Goal: Task Accomplishment & Management: Manage account settings

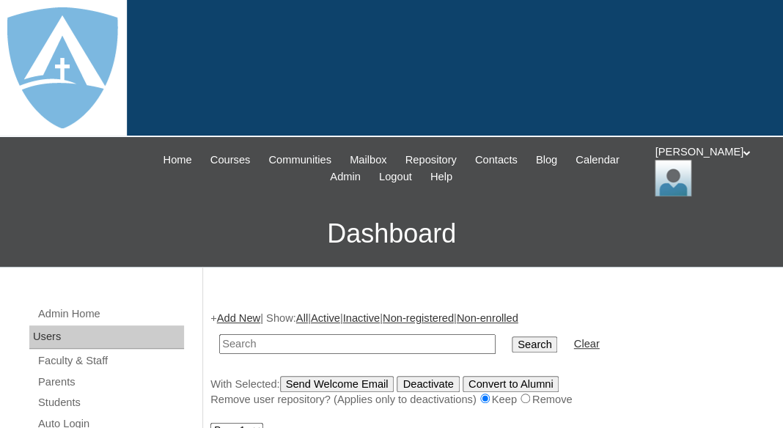
type input "x"
drag, startPoint x: 290, startPoint y: 341, endPoint x: 180, endPoint y: 331, distance: 109.7
click at [219, 334] on input "Wilson" at bounding box center [357, 344] width 276 height 20
type input "Wilson"
click at [512, 336] on input "Search" at bounding box center [534, 344] width 45 height 16
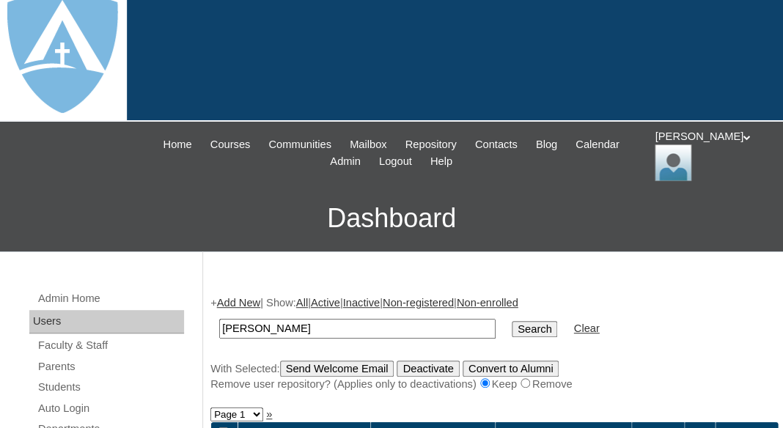
scroll to position [43, 0]
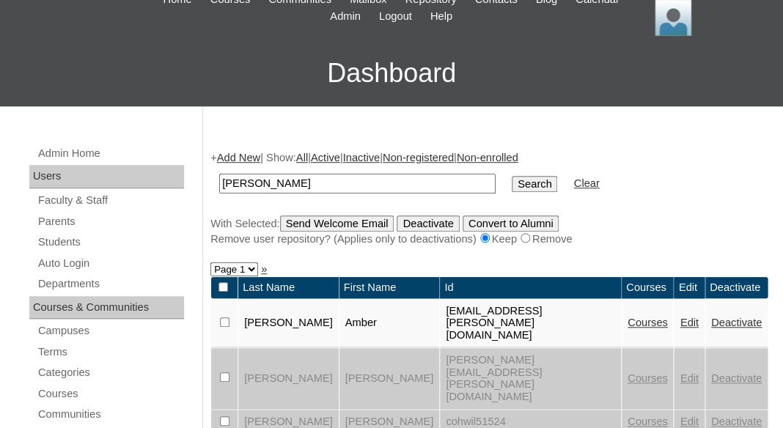
scroll to position [290, 0]
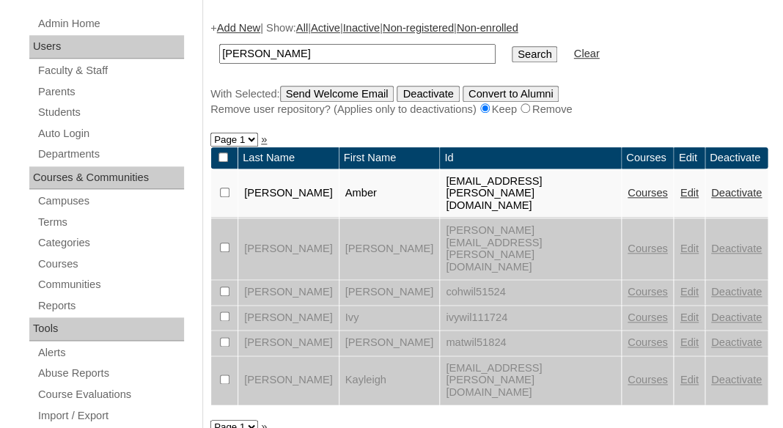
click at [324, 59] on input "Wilson" at bounding box center [357, 54] width 276 height 20
click at [307, 53] on input "Wilson" at bounding box center [357, 54] width 276 height 20
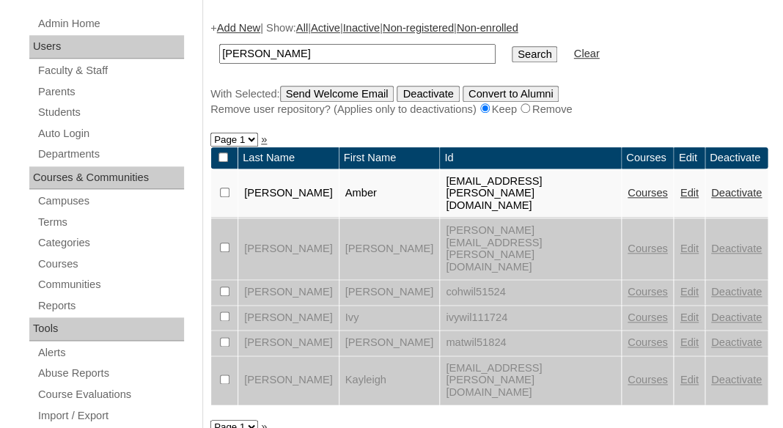
click at [307, 53] on input "Wilson" at bounding box center [357, 54] width 276 height 20
type input "[PERSON_NAME]"
click at [512, 46] on input "Search" at bounding box center [534, 54] width 45 height 16
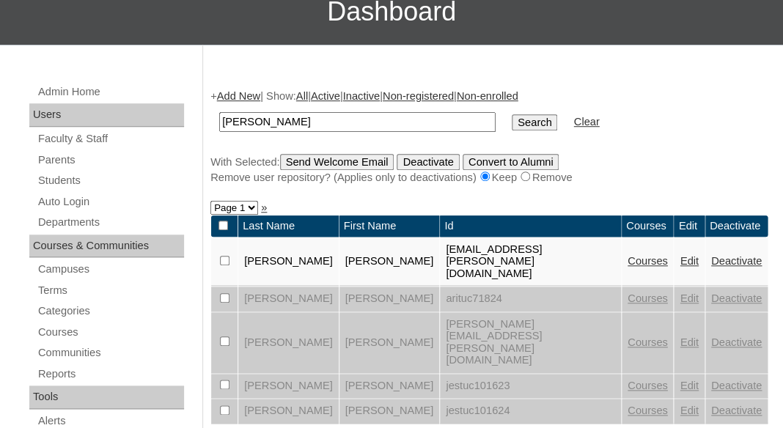
scroll to position [224, 0]
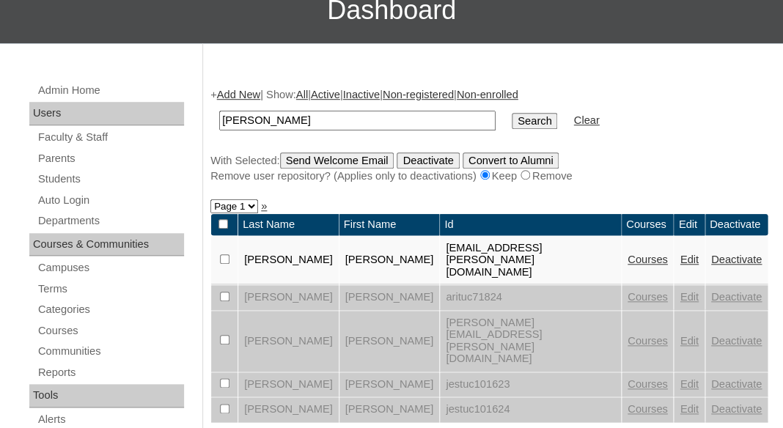
click at [627, 254] on link "Courses" at bounding box center [647, 260] width 40 height 12
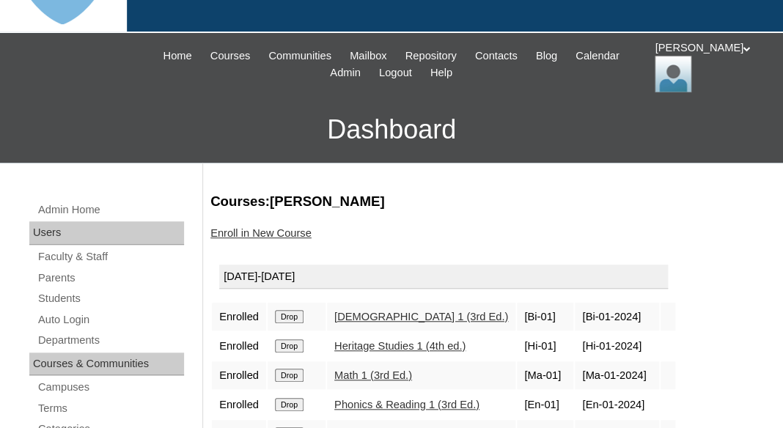
scroll to position [223, 0]
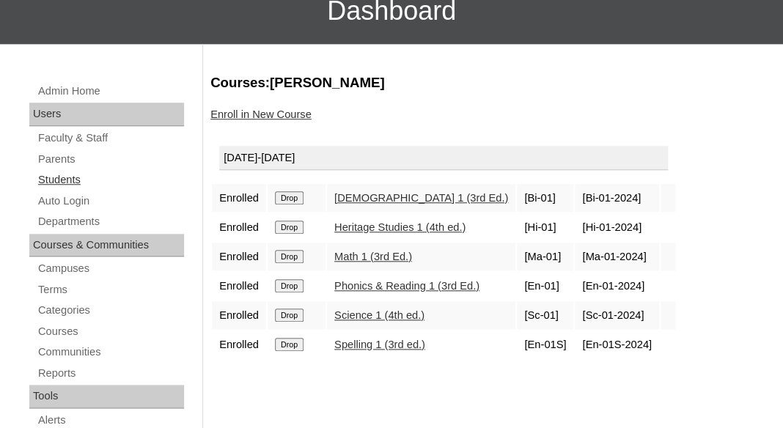
click at [48, 178] on link "Students" at bounding box center [110, 180] width 147 height 18
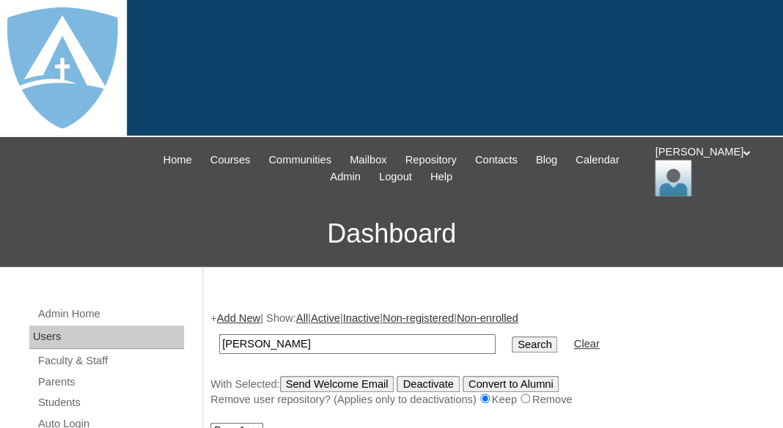
type input "tucker"
click at [512, 336] on input "Search" at bounding box center [534, 344] width 45 height 16
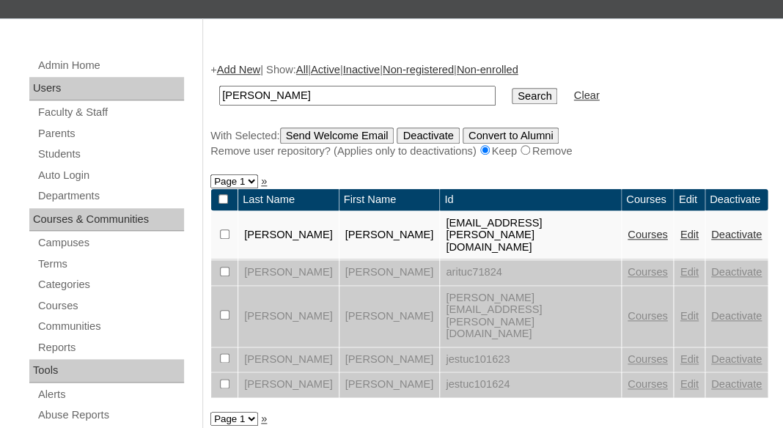
scroll to position [270, 0]
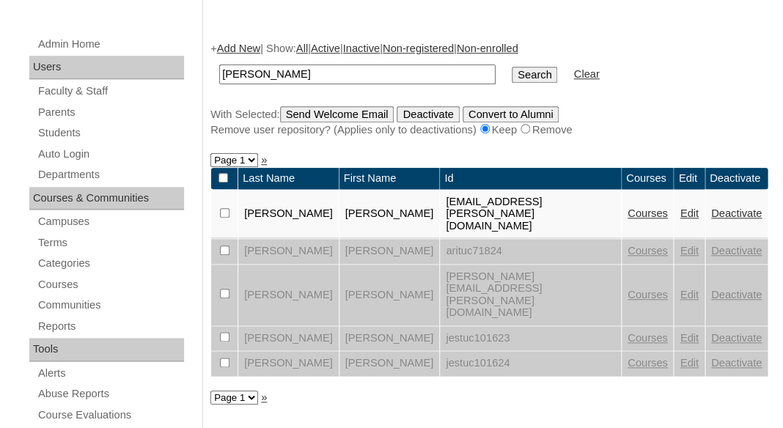
click at [679, 207] on link "Edit" at bounding box center [688, 213] width 18 height 12
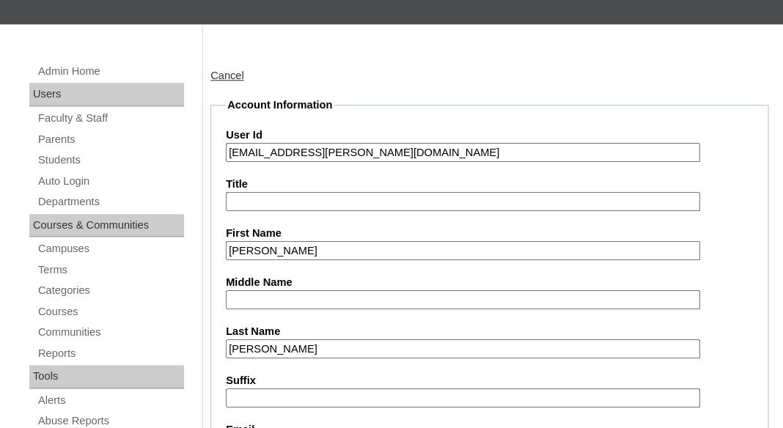
scroll to position [229, 0]
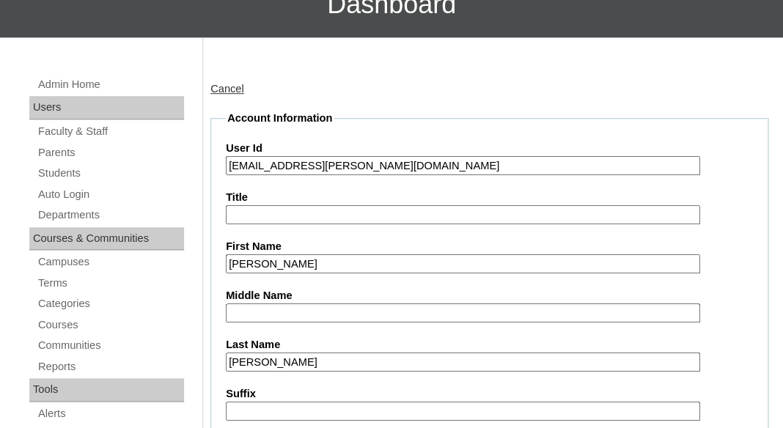
click at [298, 162] on input "[EMAIL_ADDRESS][PERSON_NAME][DOMAIN_NAME]" at bounding box center [463, 166] width 474 height 20
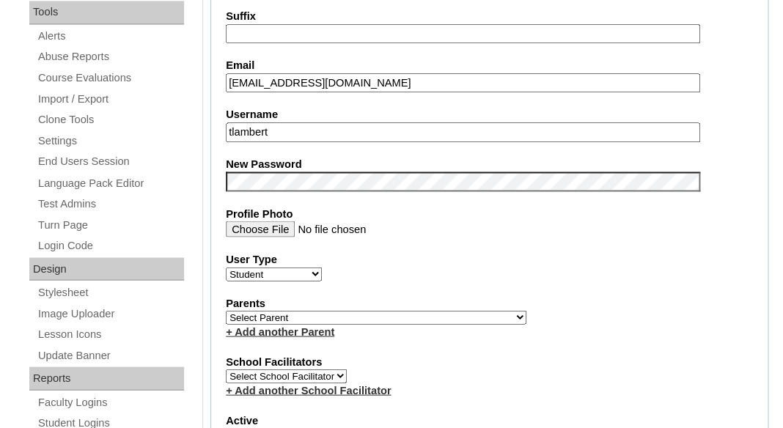
scroll to position [583, 0]
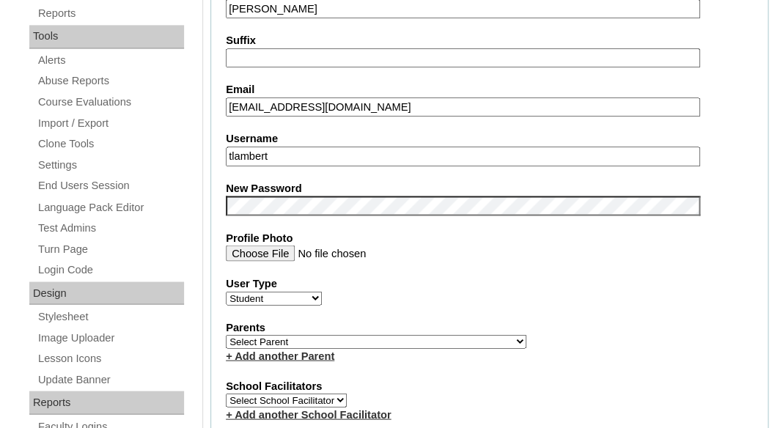
click at [304, 150] on input "tlambert" at bounding box center [463, 157] width 474 height 20
paste input "ariel.tucker@enlightiumstudent.com"
type input "ariel.tucker@enlightiumstudent.com"
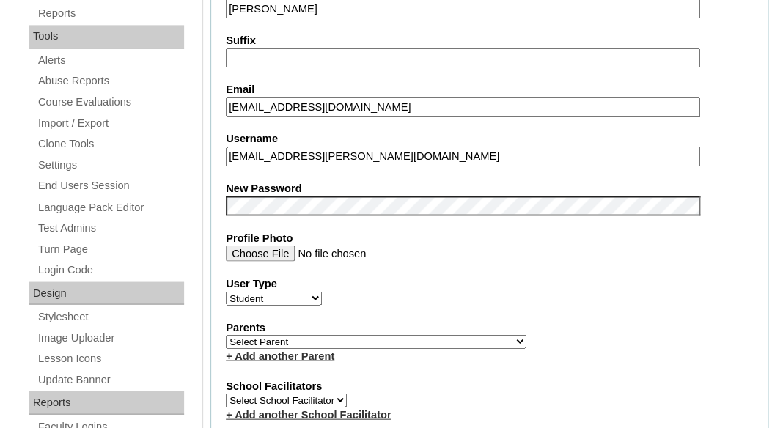
click at [229, 165] on fieldset "Account Information User Id ariel.tucker@enlightiumstudent.com Title First Name…" at bounding box center [489, 344] width 558 height 1174
click at [469, 306] on fieldset "Account Information User Id ariel.tucker@enlightiumstudent.com Title First Name…" at bounding box center [489, 344] width 558 height 1174
click at [226, 334] on select "Select Parent Abbas, Tahani Garcia, Rosa Kaneko, Chad Labourdette, Jessica Nich…" at bounding box center [376, 341] width 301 height 14
select select "98959"
click option "Tucker, Amber" at bounding box center [0, 0] width 0 height 0
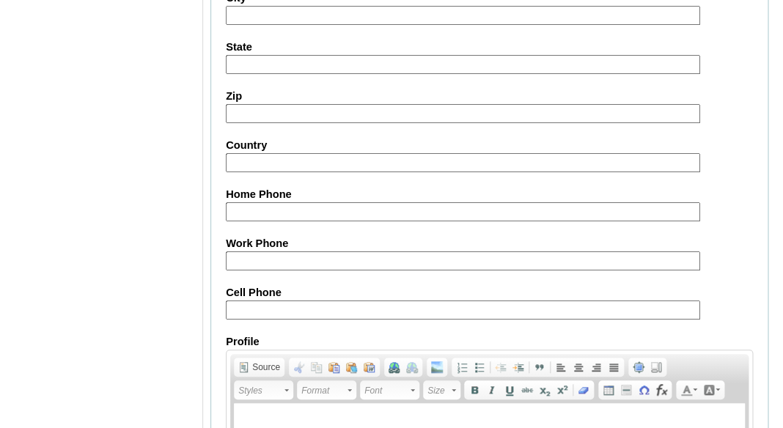
scroll to position [1907, 0]
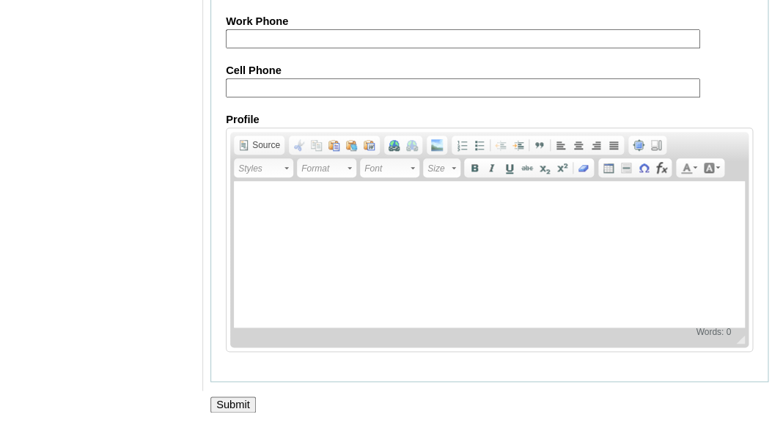
click at [232, 406] on input "Submit" at bounding box center [232, 405] width 45 height 16
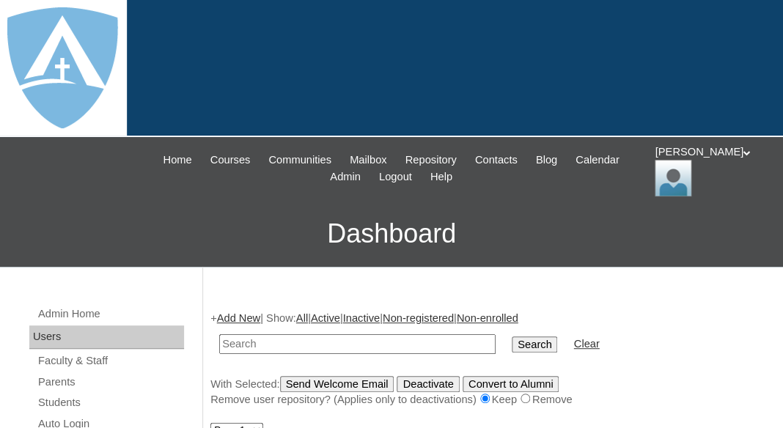
click at [277, 341] on input "text" at bounding box center [357, 344] width 276 height 20
type input "tucker"
click at [512, 336] on input "Search" at bounding box center [534, 344] width 45 height 16
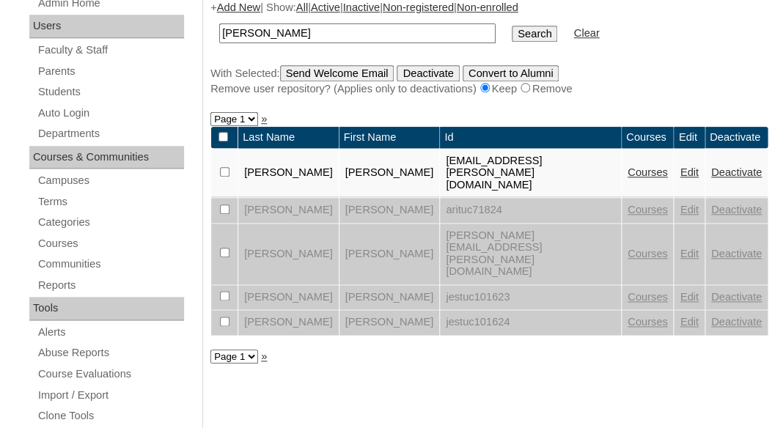
scroll to position [314, 0]
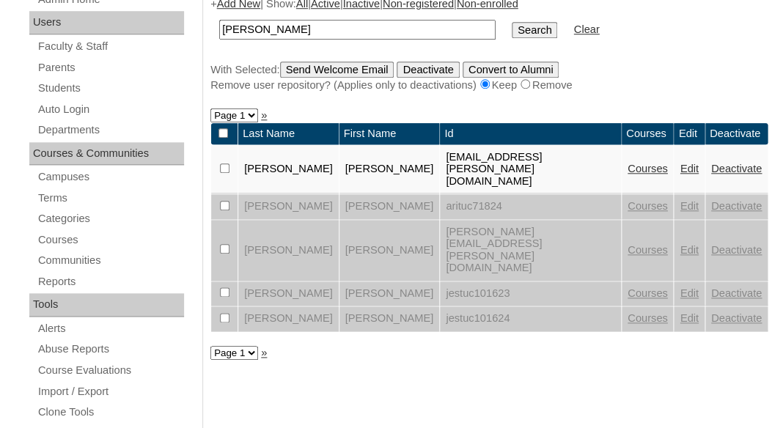
click at [679, 244] on link "Edit" at bounding box center [688, 250] width 18 height 12
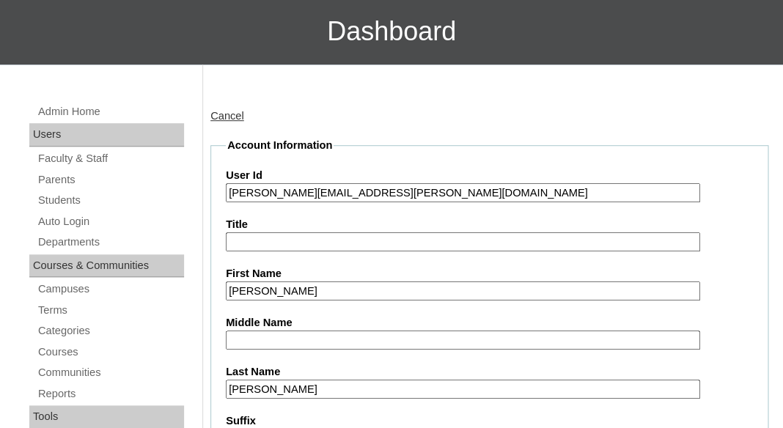
scroll to position [169, 0]
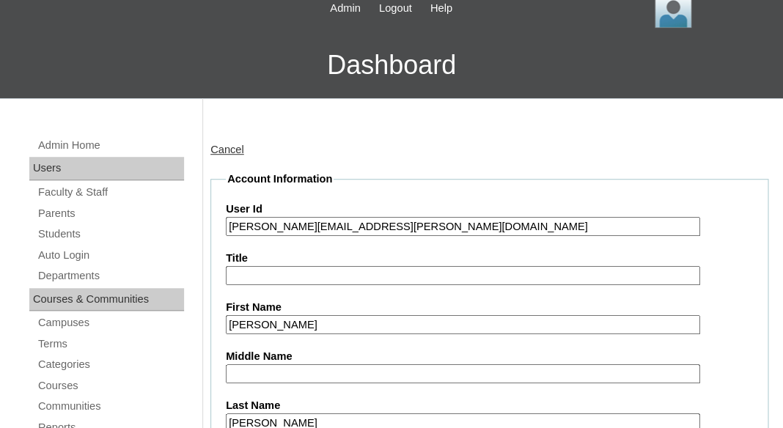
click at [285, 219] on input "jesse.tucker@enlightiumstudent.com" at bounding box center [463, 227] width 474 height 20
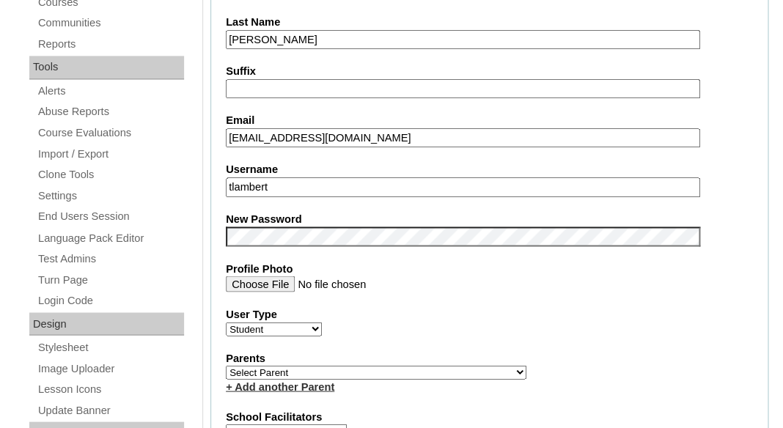
scroll to position [615, 0]
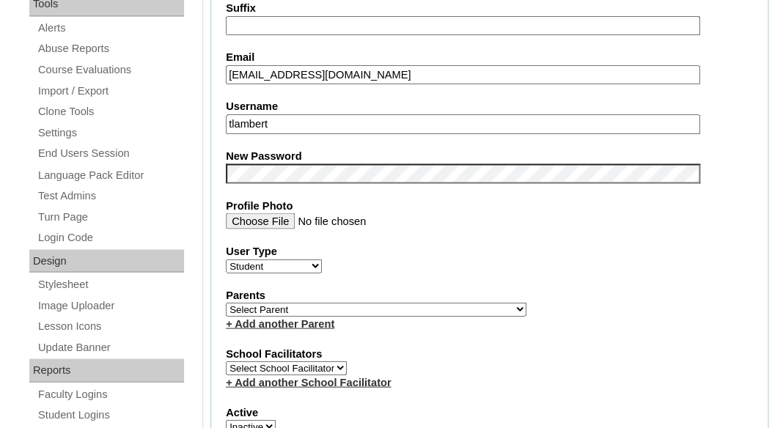
click at [303, 107] on label "Username" at bounding box center [489, 106] width 527 height 15
click at [303, 114] on input "tlambert" at bounding box center [463, 124] width 474 height 20
paste input "[PERSON_NAME][EMAIL_ADDRESS][PERSON_NAME][DOMAIN_NAME]"
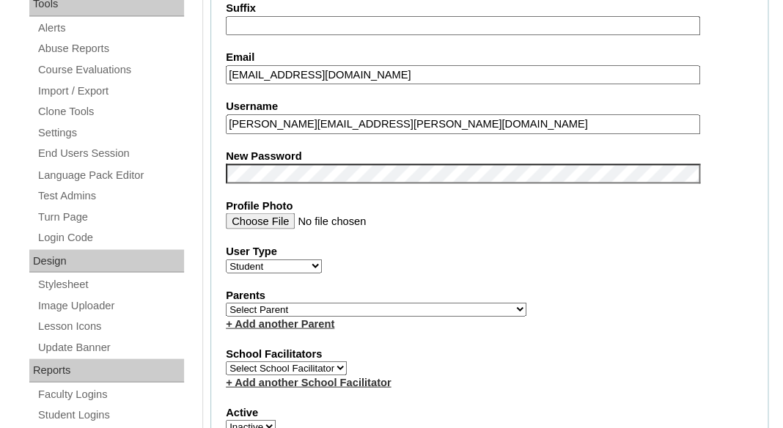
type input "[PERSON_NAME][EMAIL_ADDRESS][PERSON_NAME][DOMAIN_NAME]"
click at [526, 383] on div "+ Add another School Facilitator" at bounding box center [489, 382] width 527 height 15
click at [226, 302] on select "Select Parent Abbas, Tahani Garcia, Rosa Kaneko, Chad Labourdette, Jessica Nich…" at bounding box center [376, 309] width 301 height 14
select select "98959"
click option "Tucker, Amber" at bounding box center [0, 0] width 0 height 0
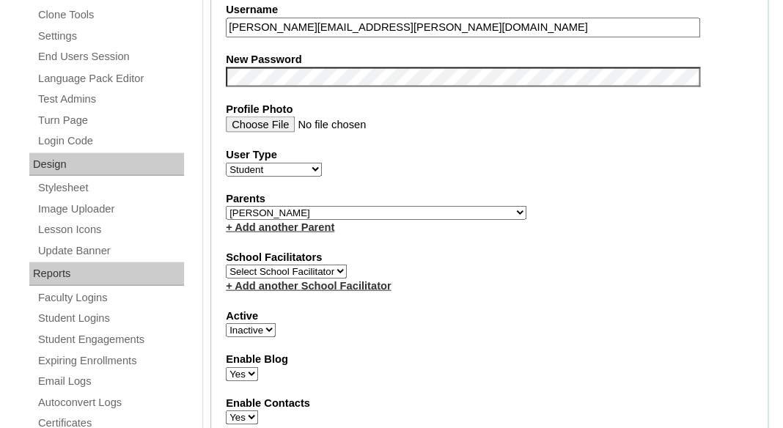
scroll to position [715, 0]
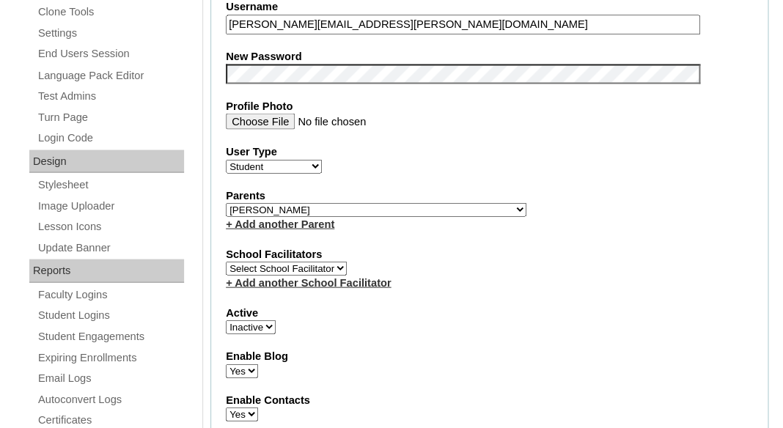
select select "1"
click option "Active" at bounding box center [0, 0] width 0 height 0
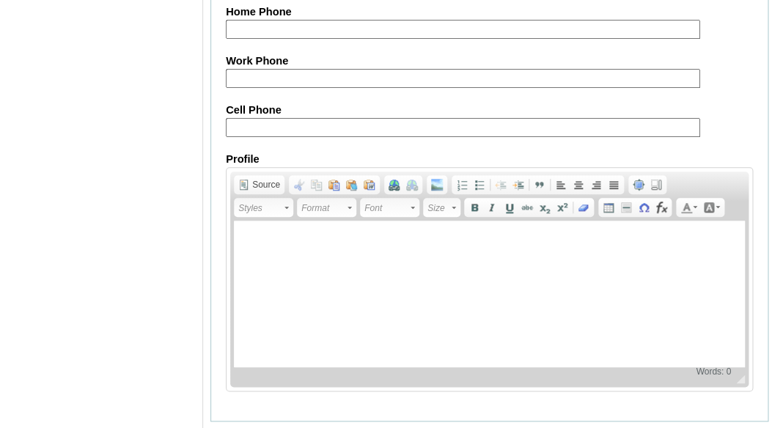
scroll to position [1907, 0]
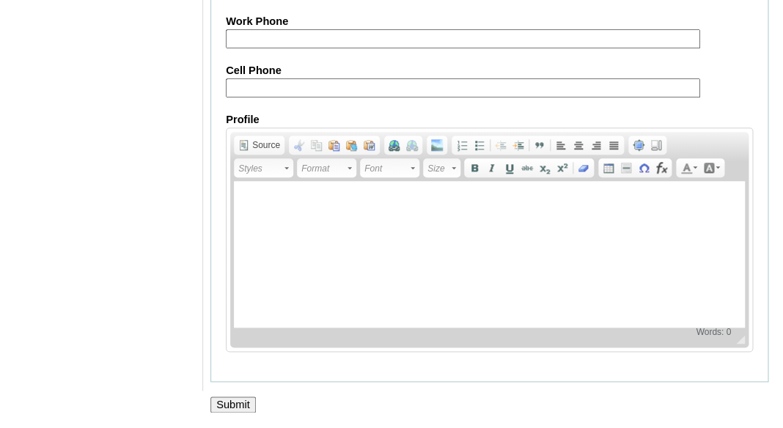
click at [229, 417] on div at bounding box center [391, 420] width 783 height 15
click at [229, 409] on input "Submit" at bounding box center [232, 405] width 45 height 16
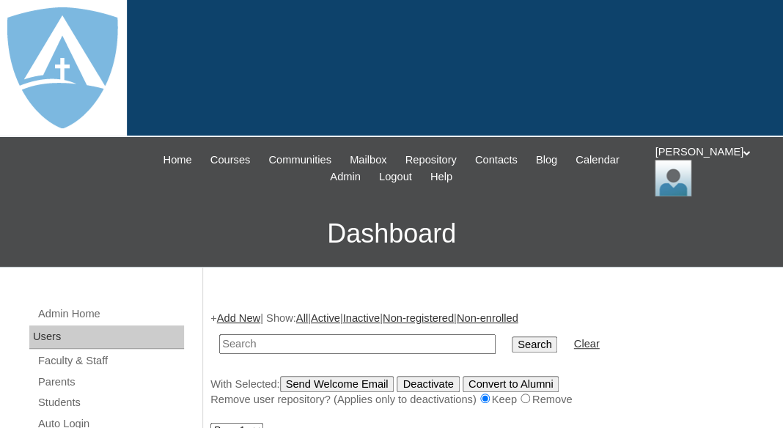
click at [344, 343] on input "text" at bounding box center [357, 344] width 276 height 20
paste input "[PERSON_NAME][EMAIL_ADDRESS][PERSON_NAME][DOMAIN_NAME]"
type input "[PERSON_NAME][EMAIL_ADDRESS][PERSON_NAME][DOMAIN_NAME]"
click at [512, 336] on input "Search" at bounding box center [534, 344] width 45 height 16
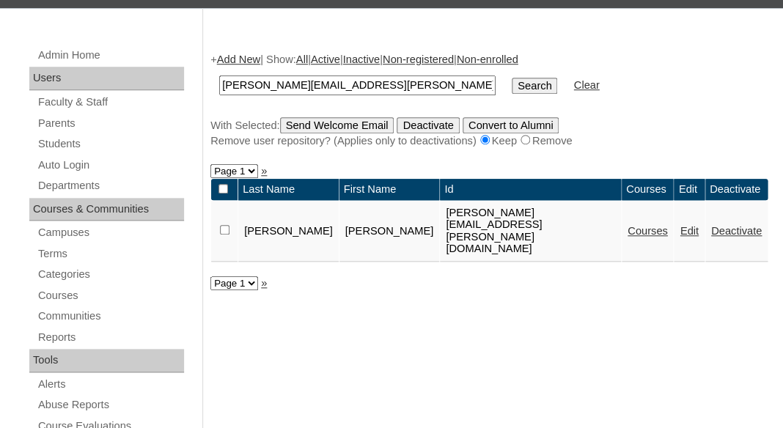
scroll to position [260, 0]
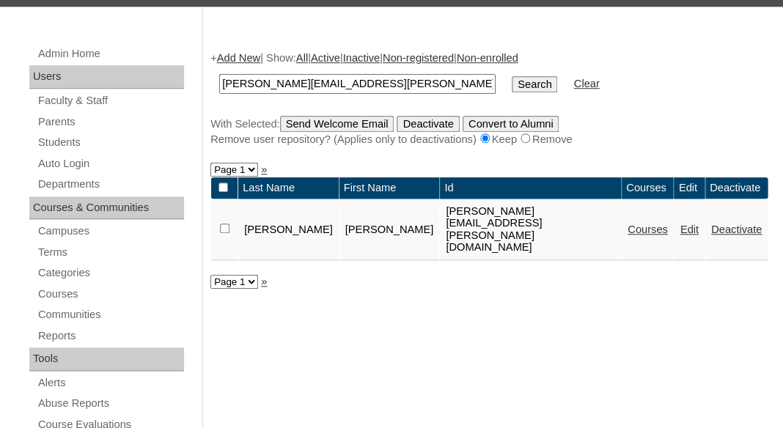
click at [627, 224] on link "Courses" at bounding box center [647, 230] width 40 height 12
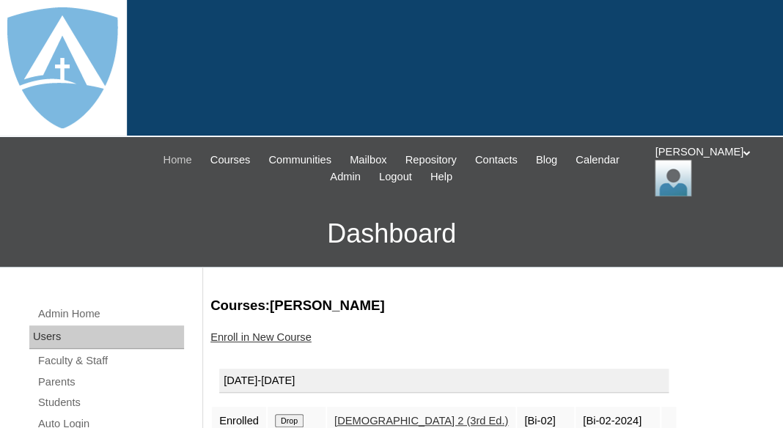
click at [185, 161] on span "Home" at bounding box center [177, 160] width 29 height 17
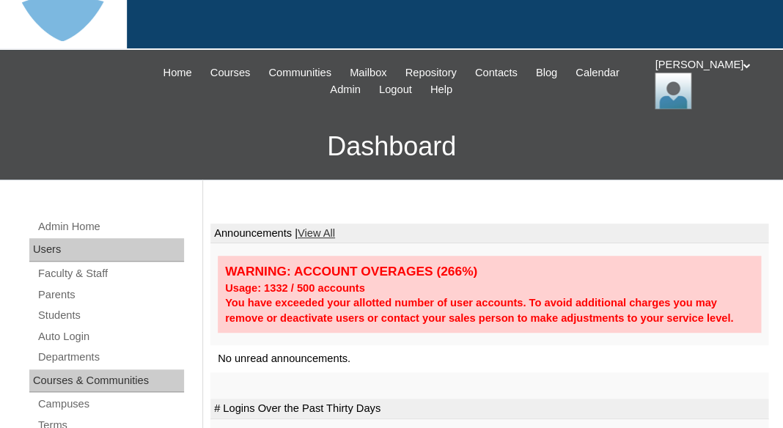
scroll to position [141, 0]
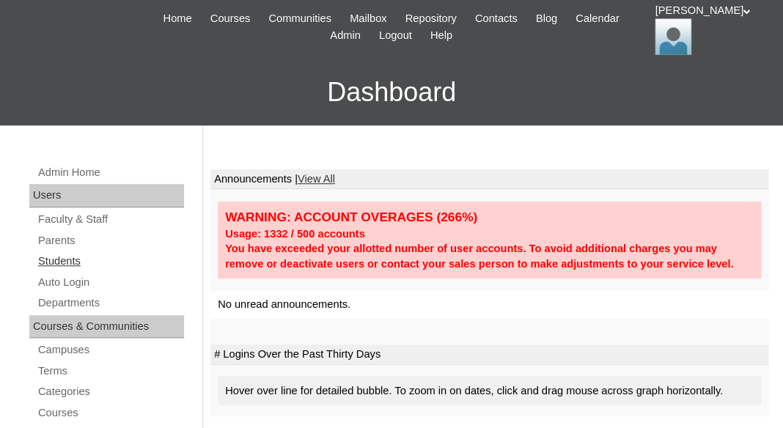
click at [61, 258] on link "Students" at bounding box center [110, 261] width 147 height 18
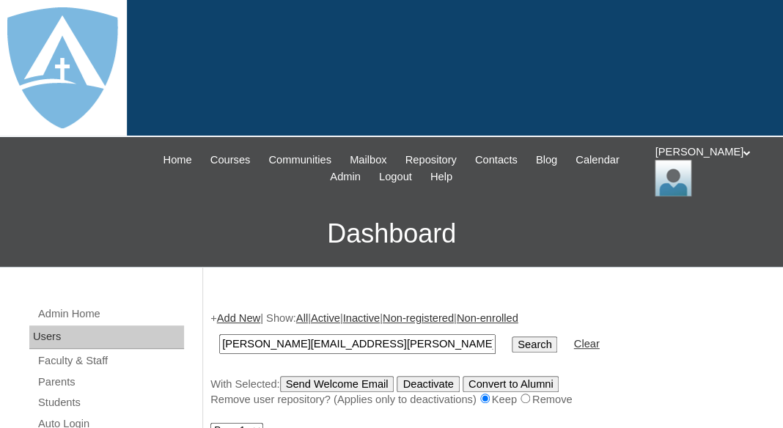
click at [283, 345] on input "[PERSON_NAME][EMAIL_ADDRESS][PERSON_NAME][DOMAIN_NAME]" at bounding box center [357, 344] width 276 height 20
click at [258, 344] on input "[PERSON_NAME][EMAIL_ADDRESS][PERSON_NAME][DOMAIN_NAME]" at bounding box center [357, 344] width 276 height 20
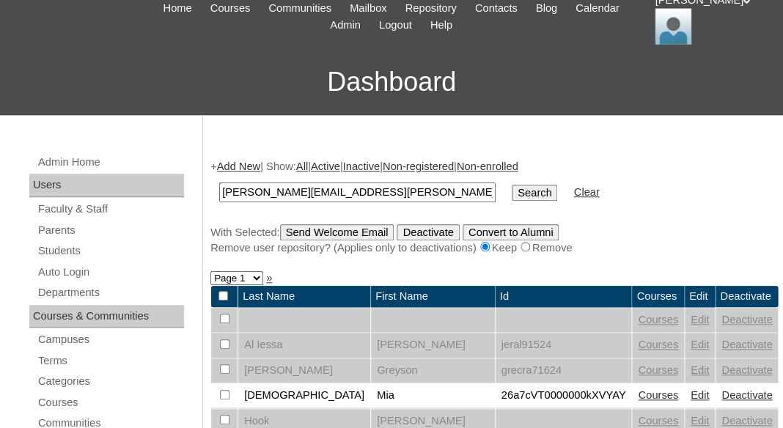
click at [286, 192] on input "jesse.tucker@enlightiumstudent.com" at bounding box center [357, 193] width 276 height 20
paste input "Christopher Wilson"
type input "Christopher Wilson"
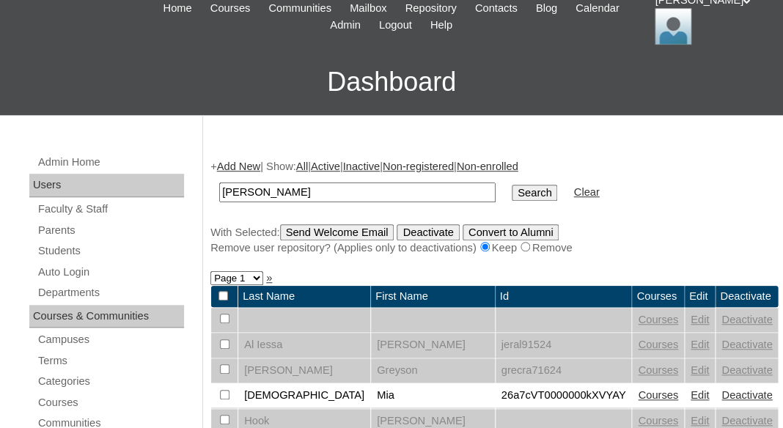
click at [512, 185] on input "Search" at bounding box center [534, 193] width 45 height 16
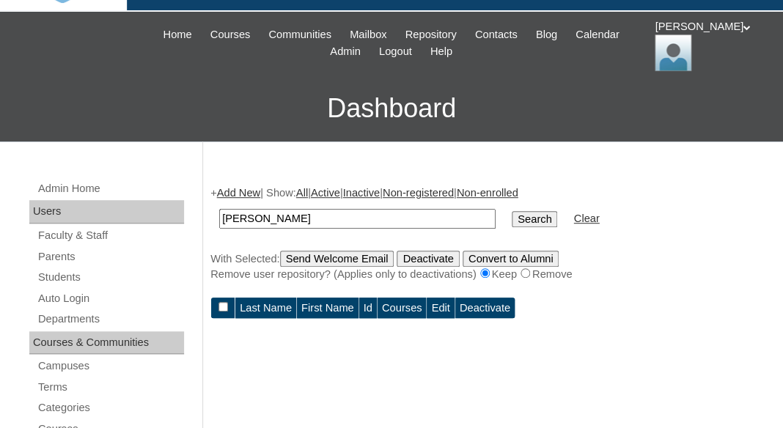
scroll to position [183, 0]
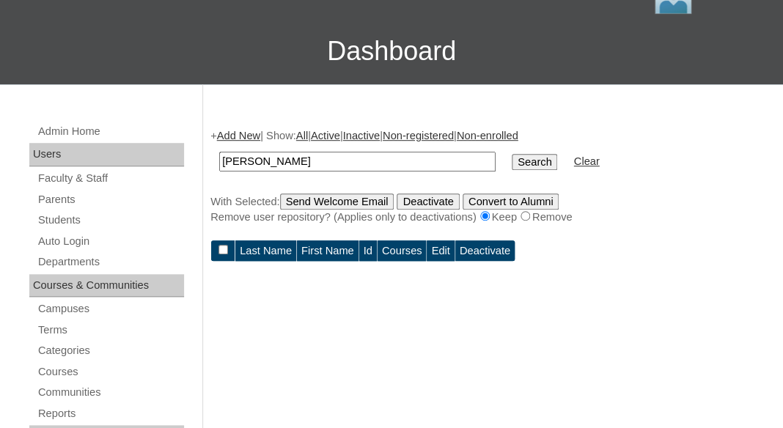
drag, startPoint x: 289, startPoint y: 156, endPoint x: 172, endPoint y: 155, distance: 117.3
click at [219, 155] on input "[PERSON_NAME]" at bounding box center [357, 162] width 276 height 20
type input "[PERSON_NAME]"
click at [512, 154] on input "Search" at bounding box center [534, 162] width 45 height 16
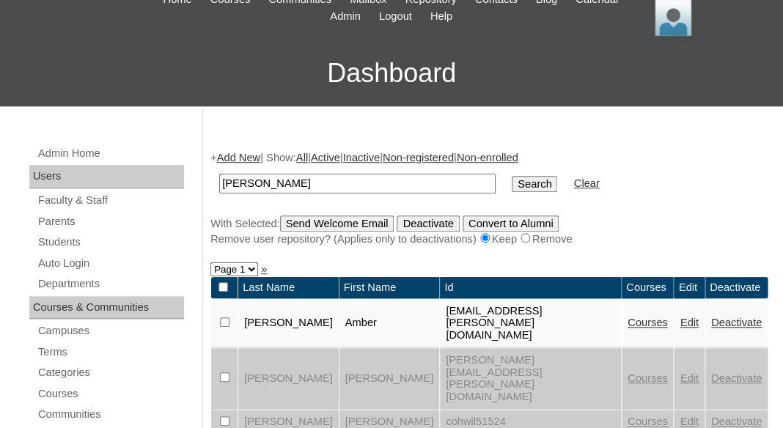
scroll to position [245, 0]
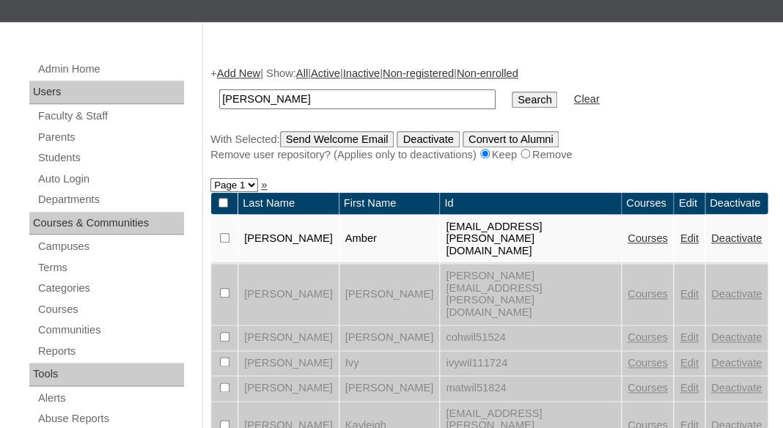
click at [698, 288] on link "Edit" at bounding box center [688, 294] width 18 height 12
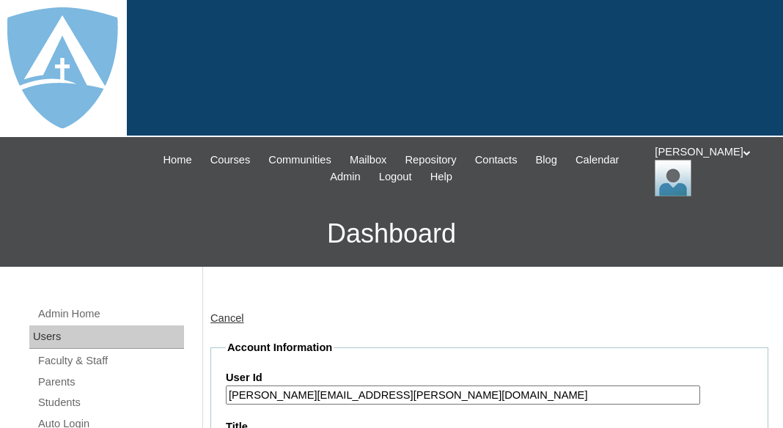
scroll to position [380, 0]
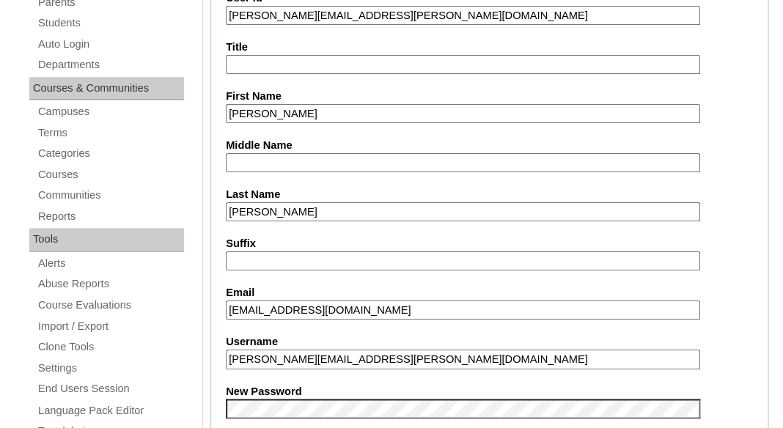
type input "tlambert"
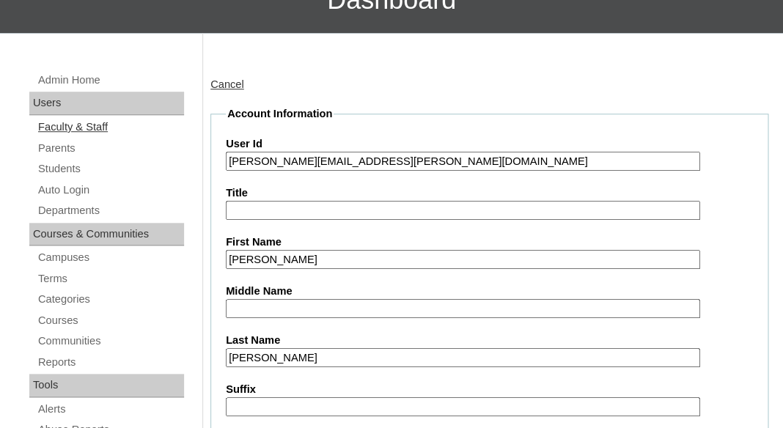
scroll to position [224, 0]
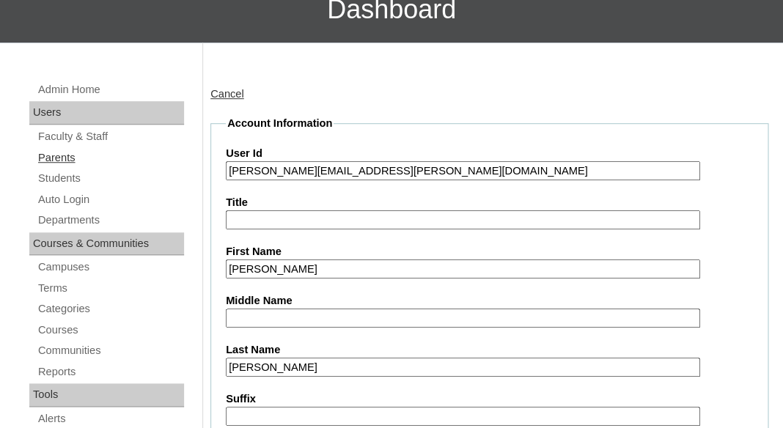
click at [53, 155] on link "Parents" at bounding box center [110, 158] width 147 height 18
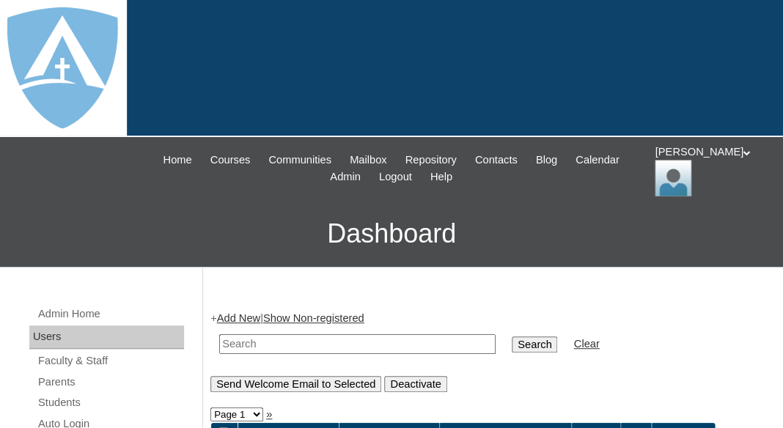
click at [262, 340] on input "text" at bounding box center [357, 344] width 276 height 20
type input "speede"
click at [512, 336] on input "Search" at bounding box center [534, 344] width 45 height 16
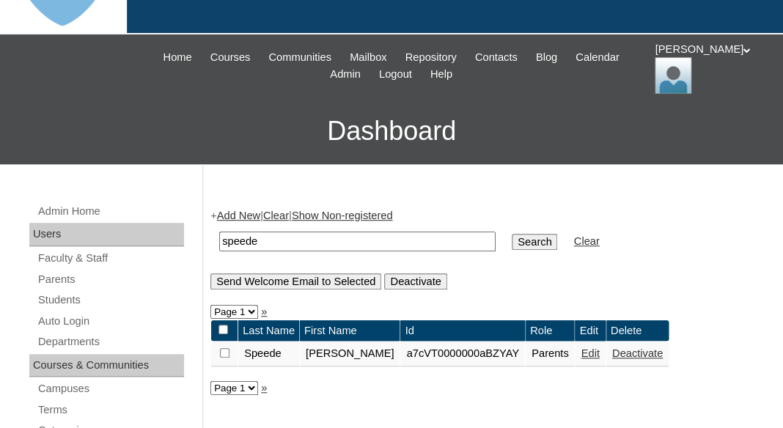
scroll to position [166, 0]
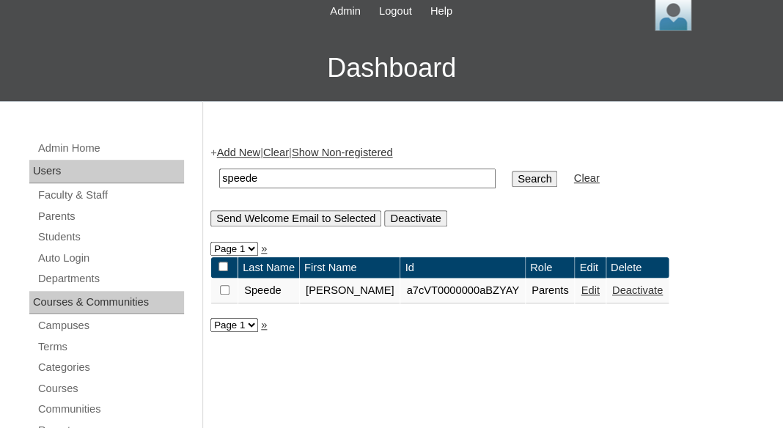
click at [336, 171] on input "speede" at bounding box center [357, 179] width 276 height 20
click at [512, 171] on input "Search" at bounding box center [534, 179] width 45 height 16
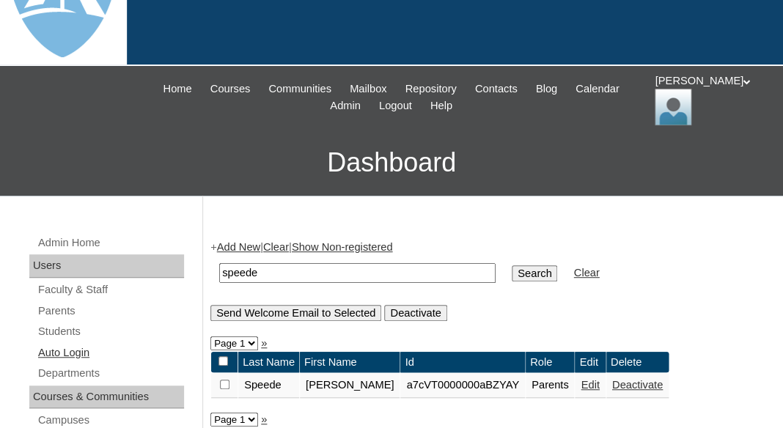
scroll to position [76, 0]
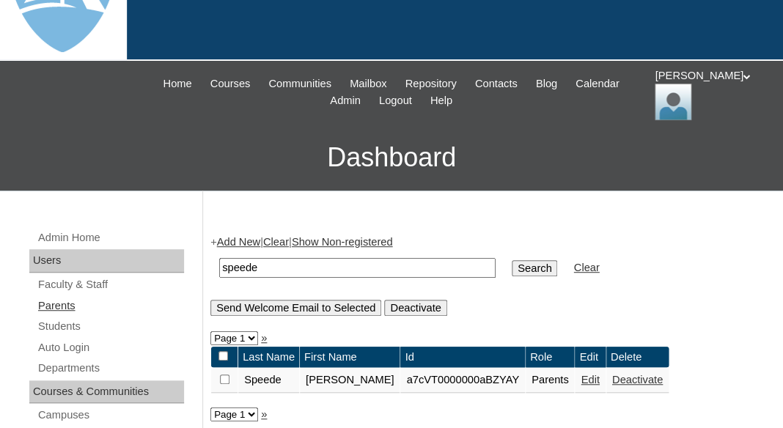
click at [56, 302] on link "Parents" at bounding box center [110, 306] width 147 height 18
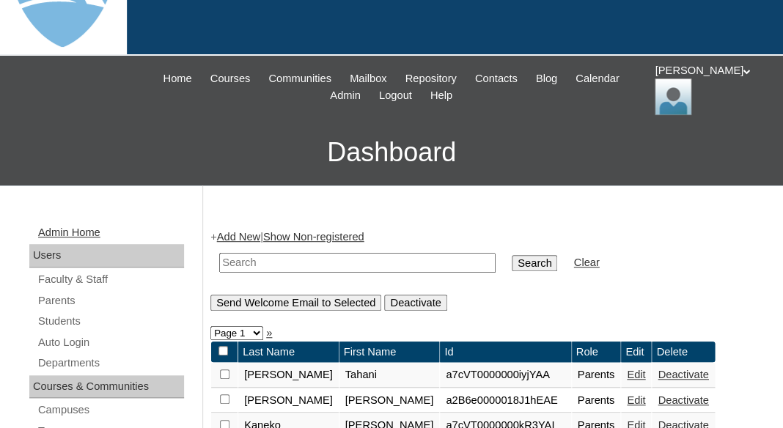
scroll to position [89, 0]
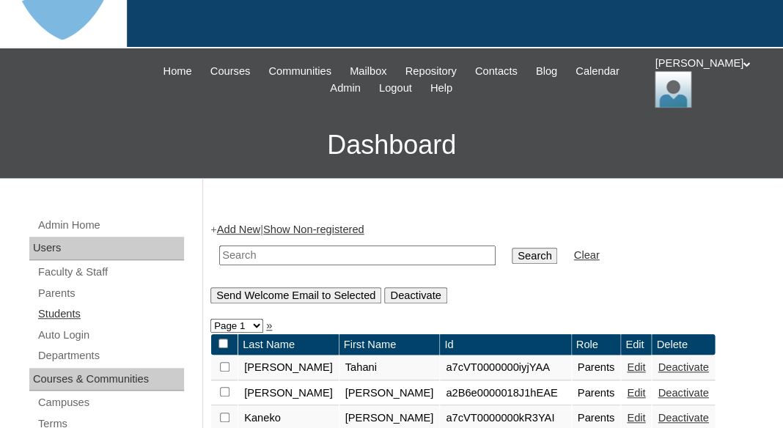
click at [67, 312] on link "Students" at bounding box center [110, 314] width 147 height 18
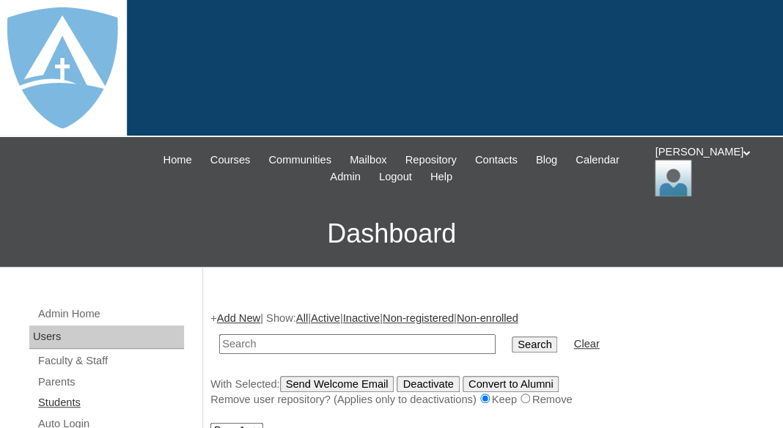
click at [52, 401] on link "Students" at bounding box center [110, 403] width 147 height 18
click at [247, 335] on input "text" at bounding box center [357, 344] width 276 height 20
drag, startPoint x: 290, startPoint y: 342, endPoint x: 131, endPoint y: 339, distance: 158.3
click at [219, 339] on input "Wilson" at bounding box center [357, 344] width 276 height 20
type input "Wilson"
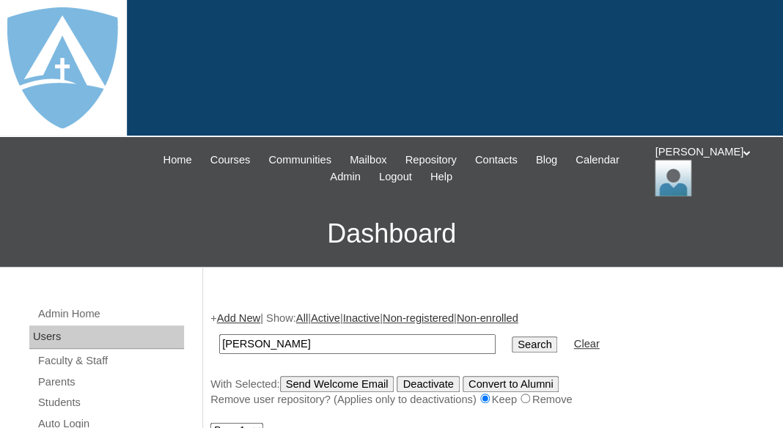
click at [512, 336] on input "Search" at bounding box center [534, 344] width 45 height 16
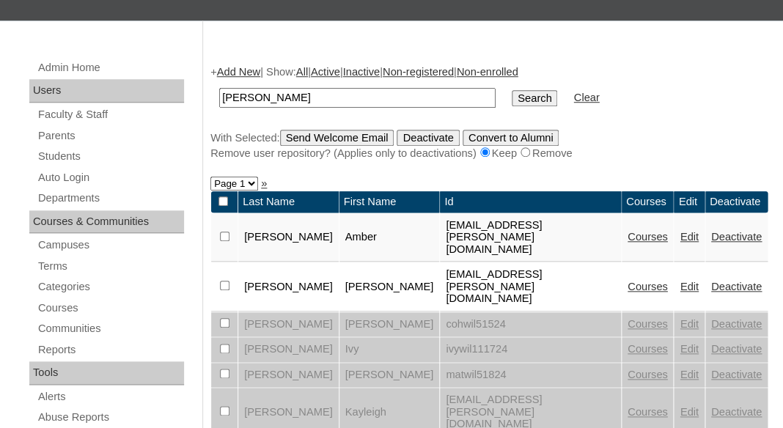
scroll to position [254, 0]
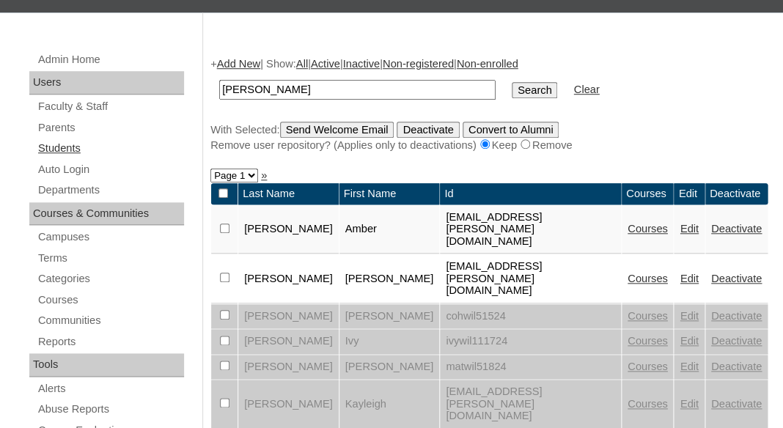
click at [53, 144] on link "Students" at bounding box center [110, 148] width 147 height 18
click at [56, 147] on link "Students" at bounding box center [110, 148] width 147 height 18
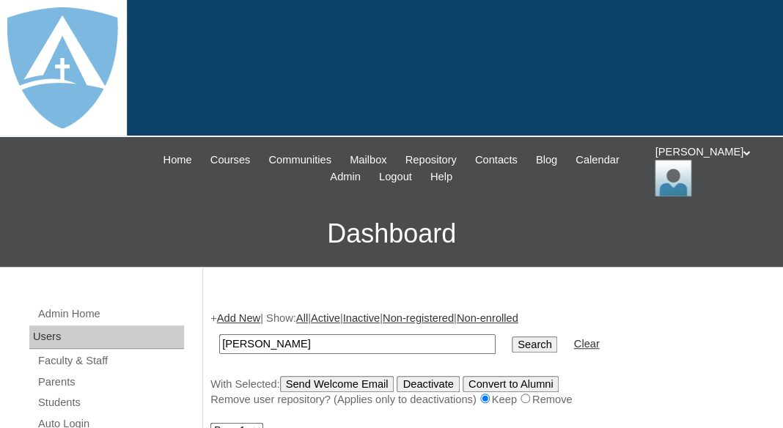
type input "[PERSON_NAME]"
click at [512, 336] on input "Search" at bounding box center [534, 344] width 45 height 16
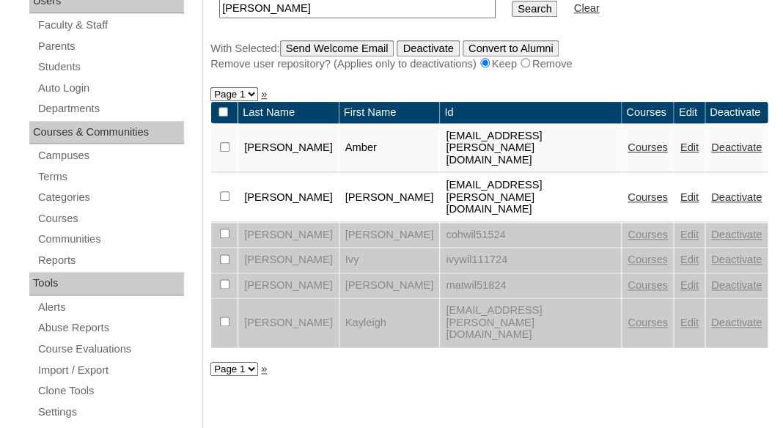
scroll to position [342, 0]
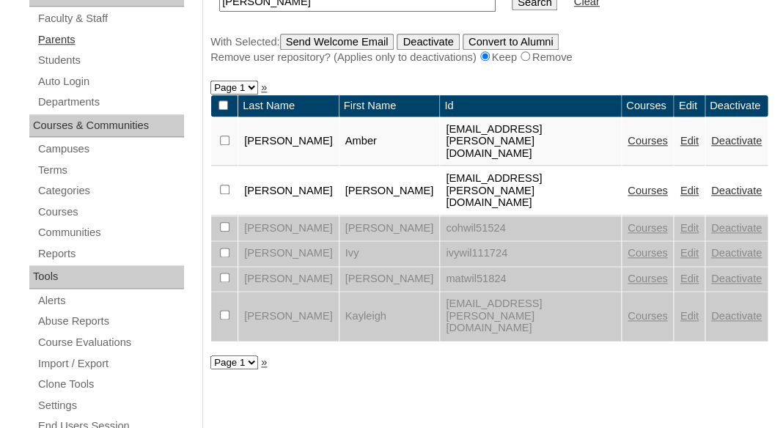
click at [51, 36] on link "Parents" at bounding box center [110, 40] width 147 height 18
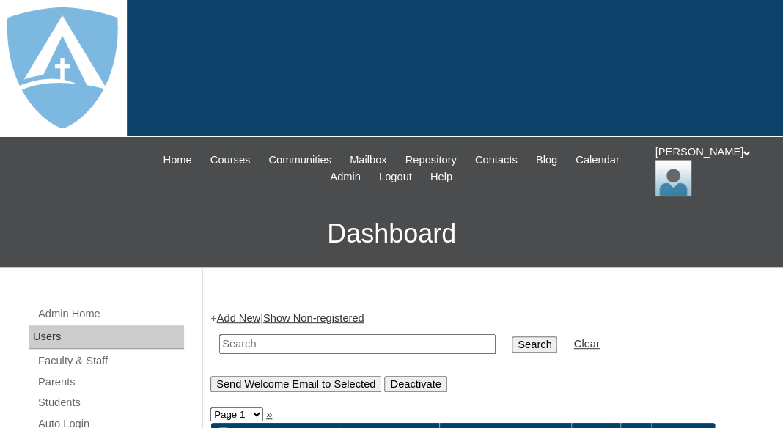
click at [284, 338] on input "text" at bounding box center [357, 344] width 276 height 20
type input "[PERSON_NAME]"
click at [512, 336] on input "Search" at bounding box center [534, 344] width 45 height 16
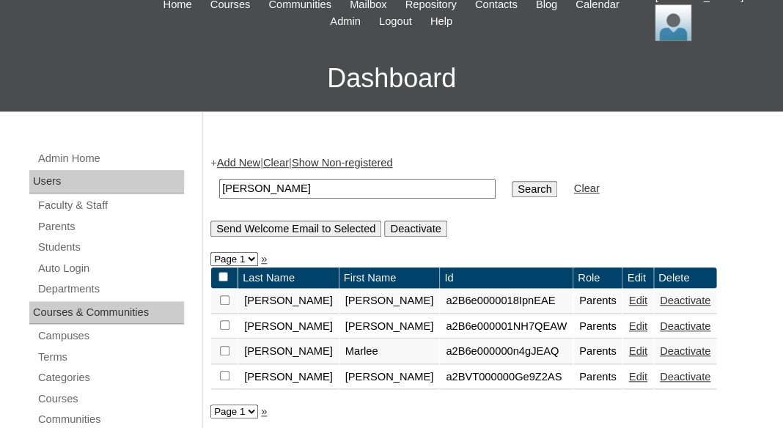
scroll to position [224, 0]
